Goal: Answer question/provide support: Share knowledge or assist other users

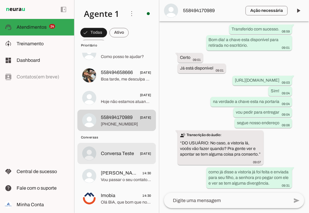
scroll to position [503, 0]
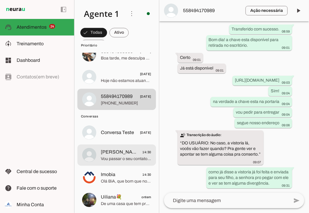
click at [126, 157] on span "Vou passar o seu contato para um dos nossos corretores" at bounding box center [126, 159] width 50 height 6
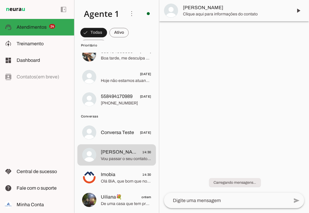
click at [198, 11] on span "Clique aqui para informações do contato" at bounding box center [235, 14] width 105 height 6
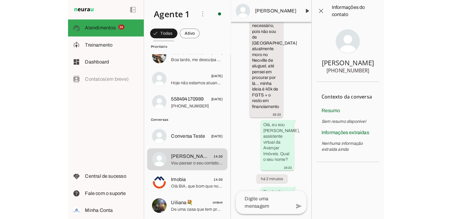
scroll to position [230, 0]
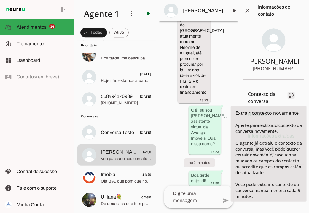
click at [288, 97] on span at bounding box center [291, 95] width 14 height 14
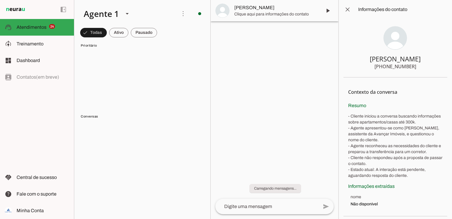
scroll to position [0, 0]
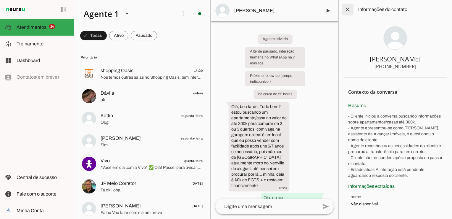
drag, startPoint x: 352, startPoint y: 8, endPoint x: 348, endPoint y: 10, distance: 4.4
click at [308, 9] on span at bounding box center [348, 9] width 14 height 14
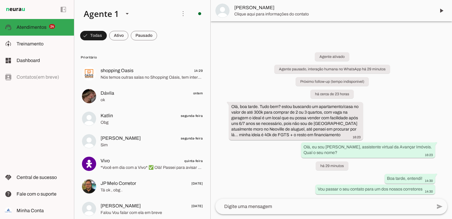
click at [234, 79] on div "Agente ativado Agente pausado, interação humana no WhatsApp há 29 minutos Próxi…" at bounding box center [332, 118] width 242 height 159
